Goal: Task Accomplishment & Management: Manage account settings

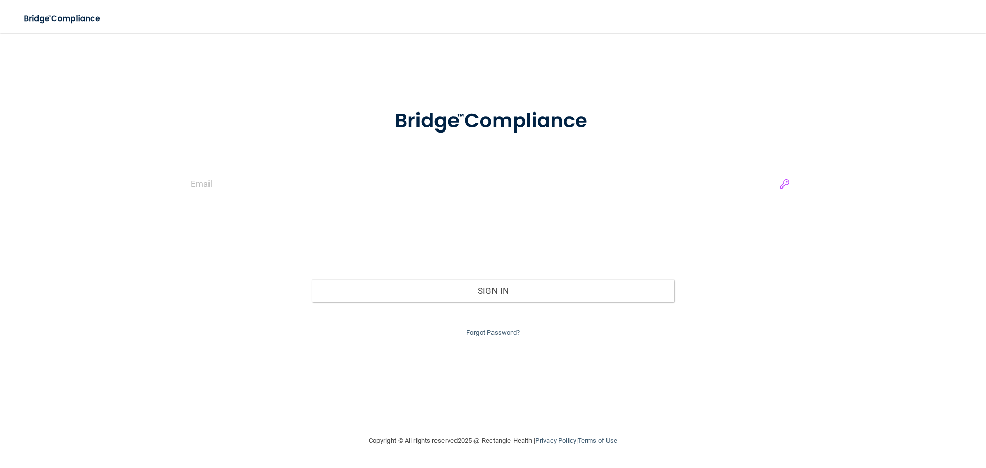
click at [786, 182] on input "email" at bounding box center [492, 184] width 605 height 23
type input "[EMAIL_ADDRESS][DOMAIN_NAME]"
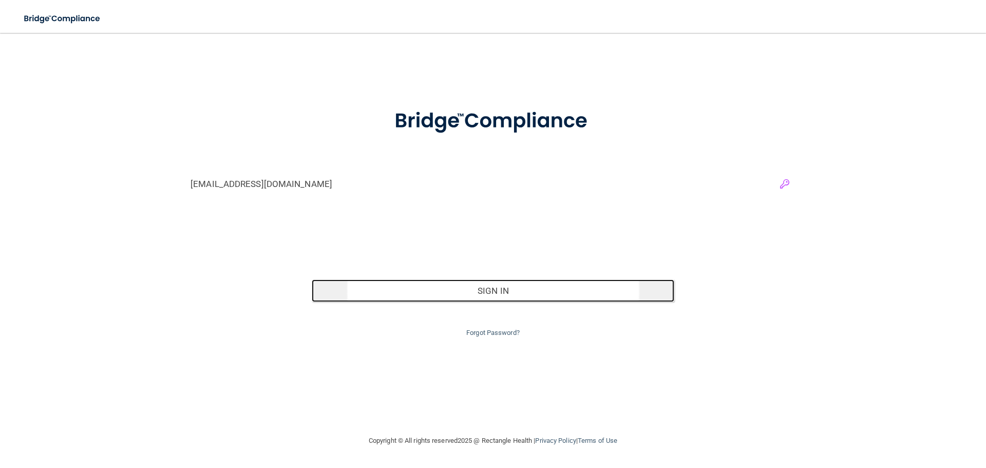
click at [555, 291] on button "Sign In" at bounding box center [493, 290] width 363 height 23
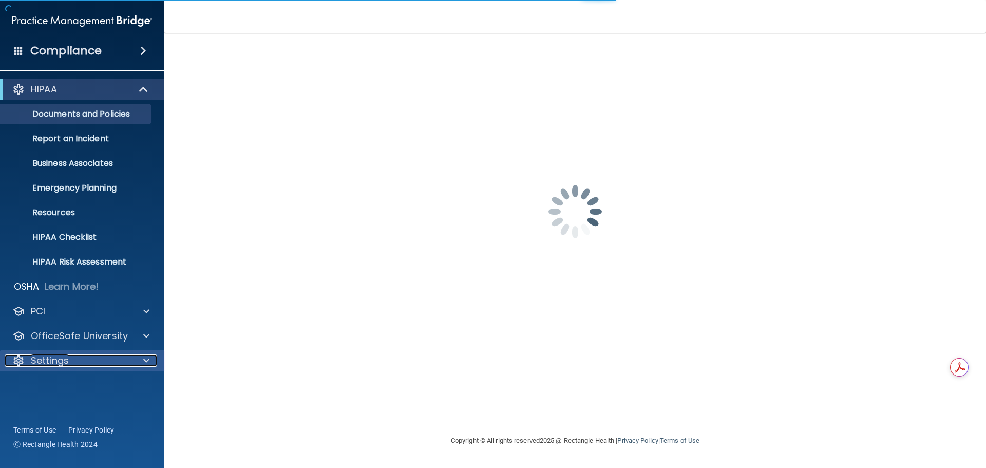
click at [69, 364] on div "Settings" at bounding box center [68, 360] width 127 height 12
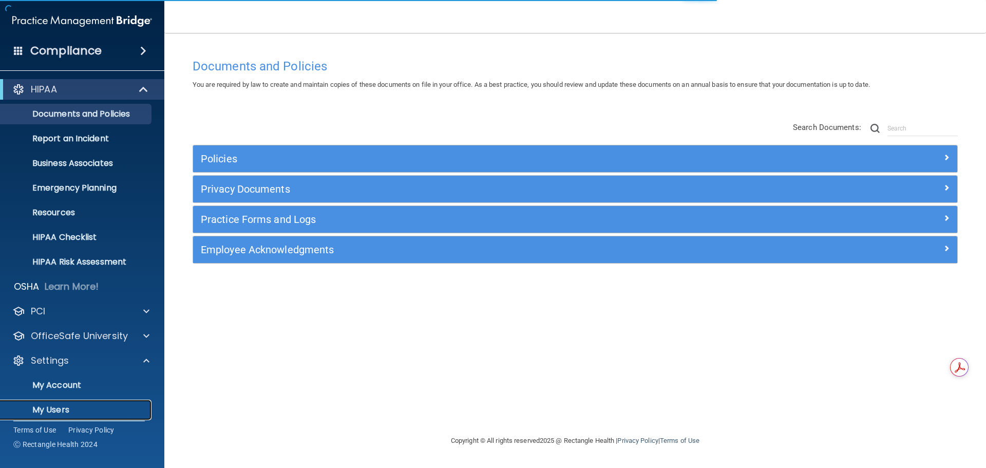
click at [65, 408] on p "My Users" at bounding box center [77, 410] width 140 height 10
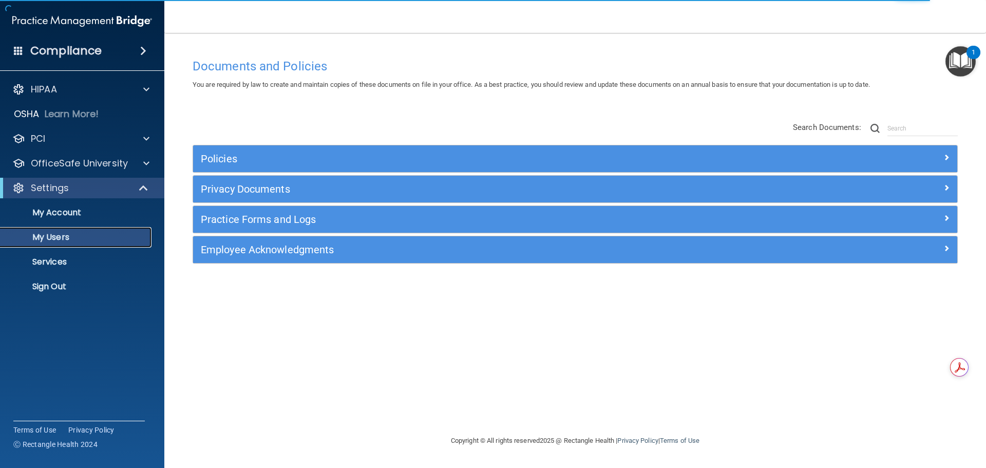
select select "20"
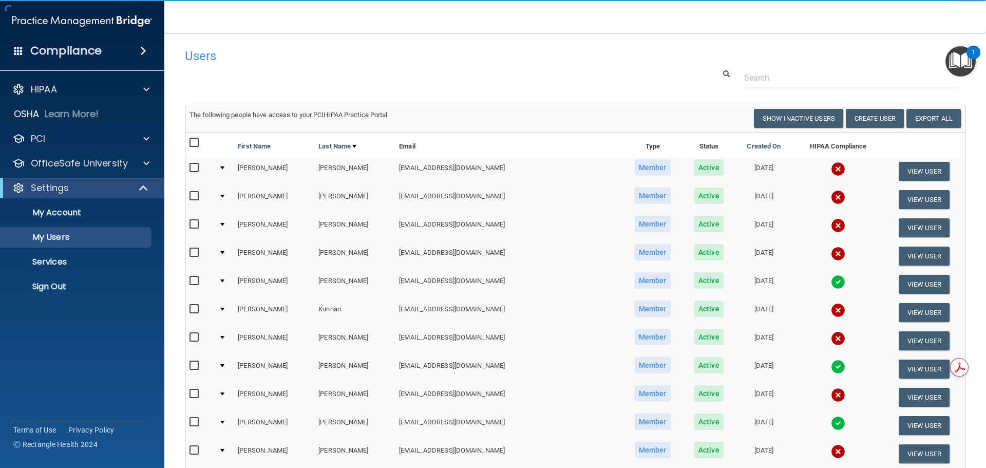
click at [193, 197] on input "checkbox" at bounding box center [195, 196] width 12 height 8
checkbox input "true"
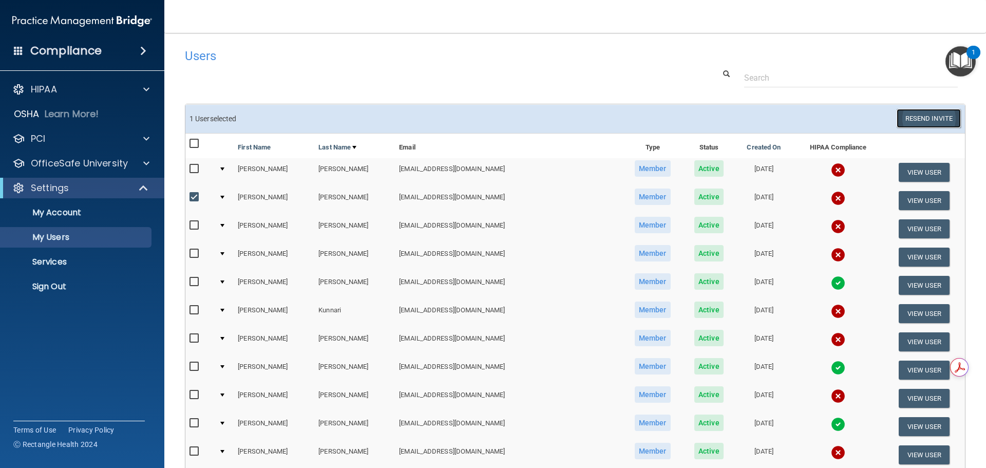
click at [910, 121] on button "Resend Invite" at bounding box center [928, 118] width 64 height 19
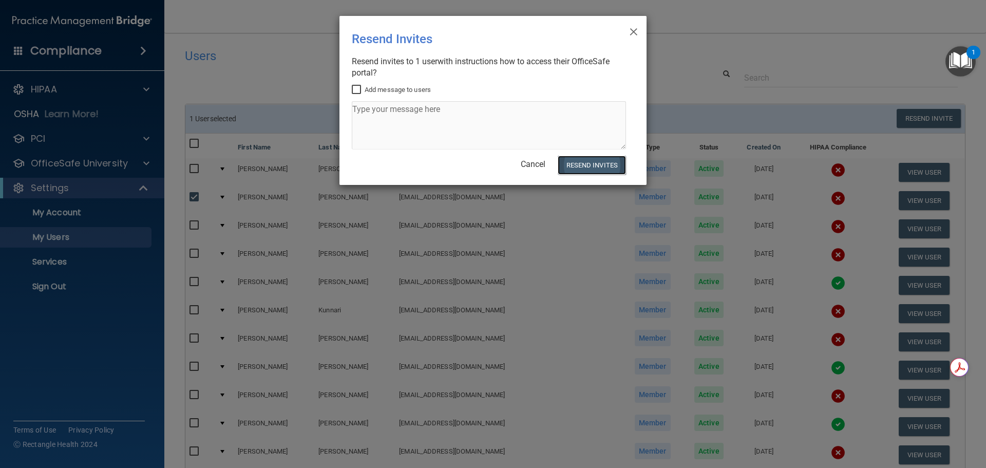
click at [583, 166] on button "Resend Invites" at bounding box center [592, 165] width 68 height 19
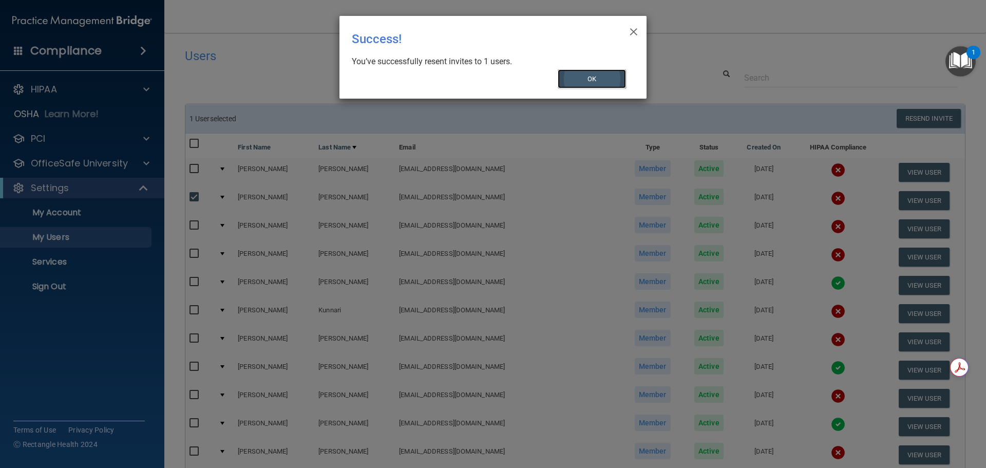
click at [617, 74] on button "OK" at bounding box center [592, 78] width 69 height 19
